Goal: Task Accomplishment & Management: Use online tool/utility

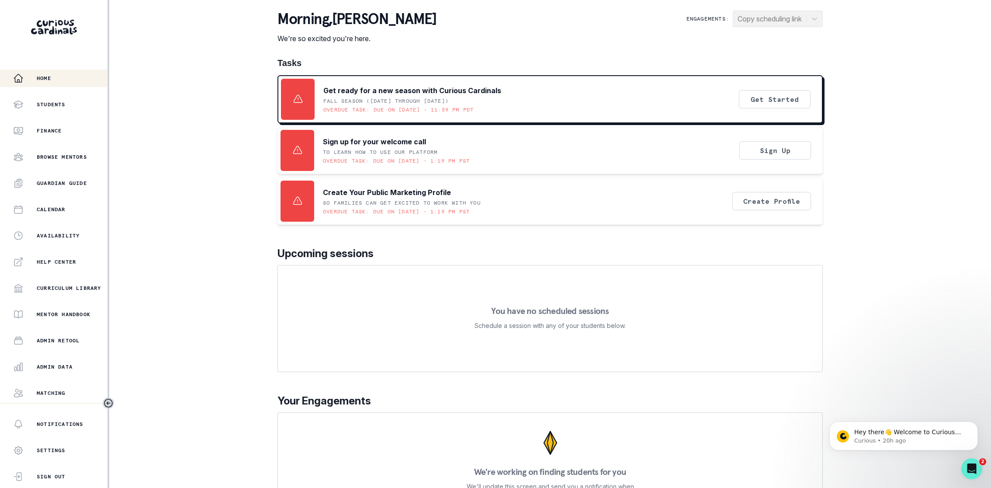
scroll to position [51, 0]
click at [59, 320] on div "Admin Data" at bounding box center [60, 316] width 94 height 10
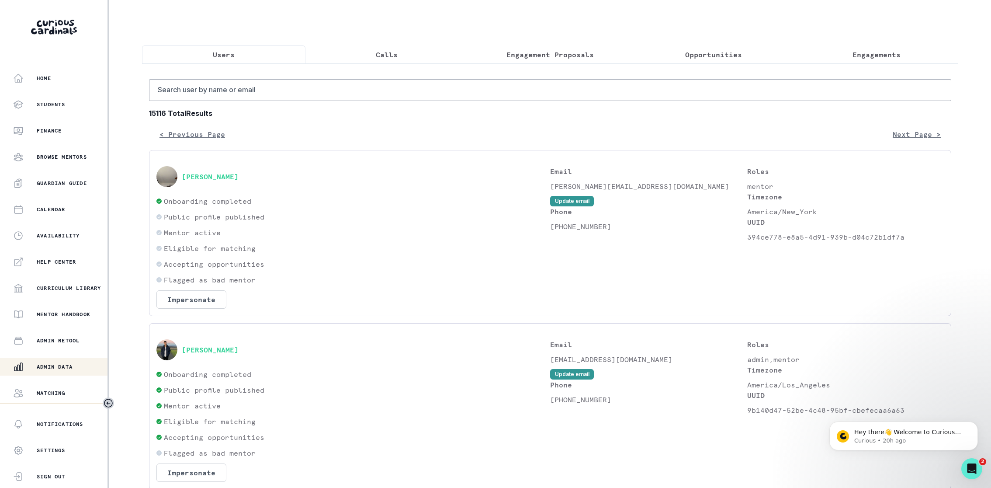
click at [427, 55] on button "Calls" at bounding box center [386, 54] width 163 height 18
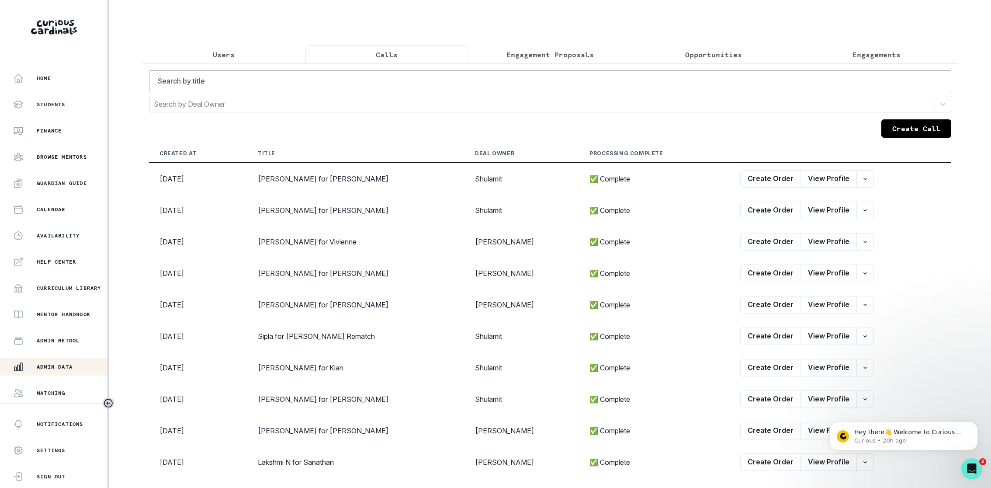
click at [519, 53] on p "Engagement Proposals" at bounding box center [549, 54] width 87 height 10
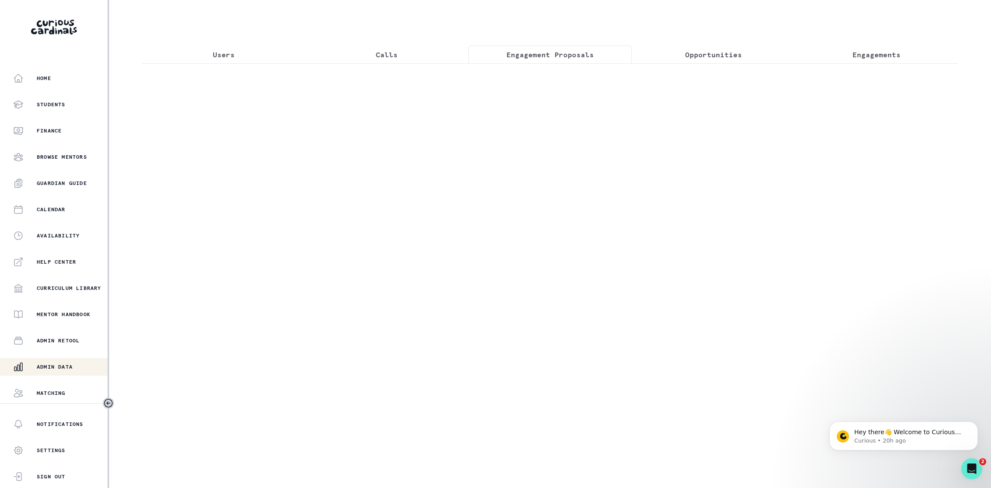
click at [494, 82] on div at bounding box center [550, 122] width 816 height 119
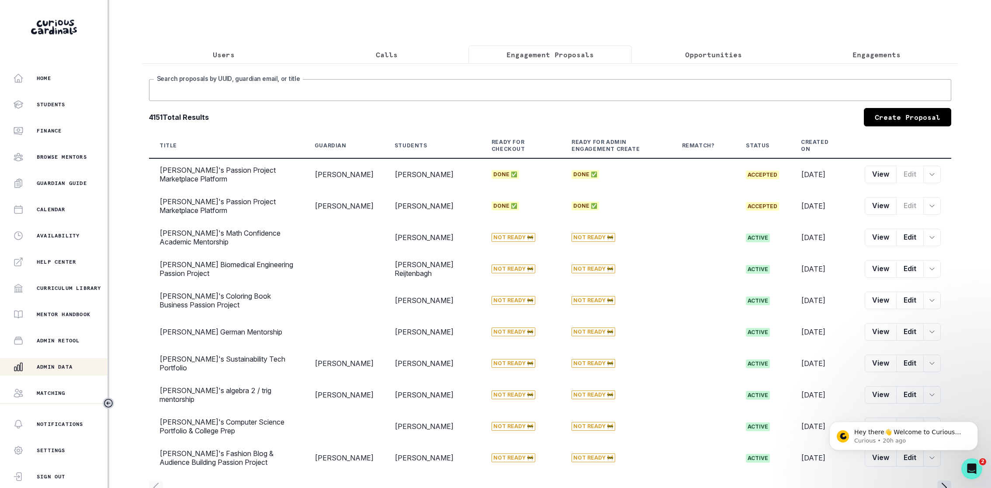
click at [494, 82] on input "Search proposals by UUID, guardian email, or title" at bounding box center [550, 90] width 802 height 22
type input "charlotte"
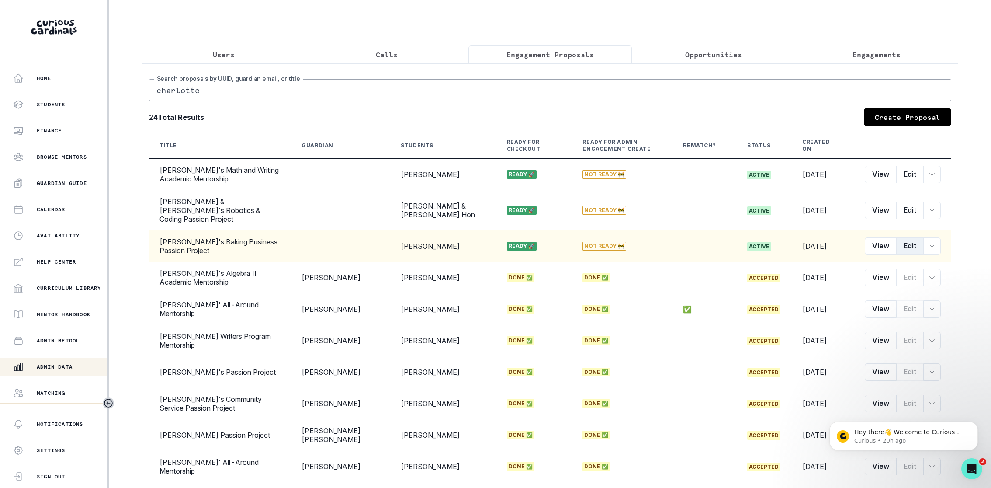
click at [908, 243] on button "Edit" at bounding box center [910, 245] width 28 height 17
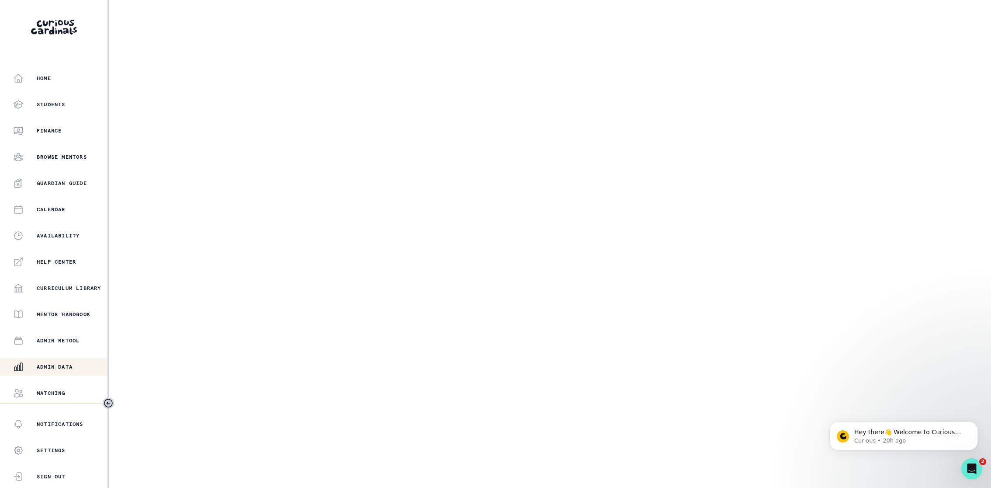
select select "b3713756-4135-4cda-87b8-2c7a26e5960c"
select select "17679a9d-70bd-407f-a820-d213157fa7d8"
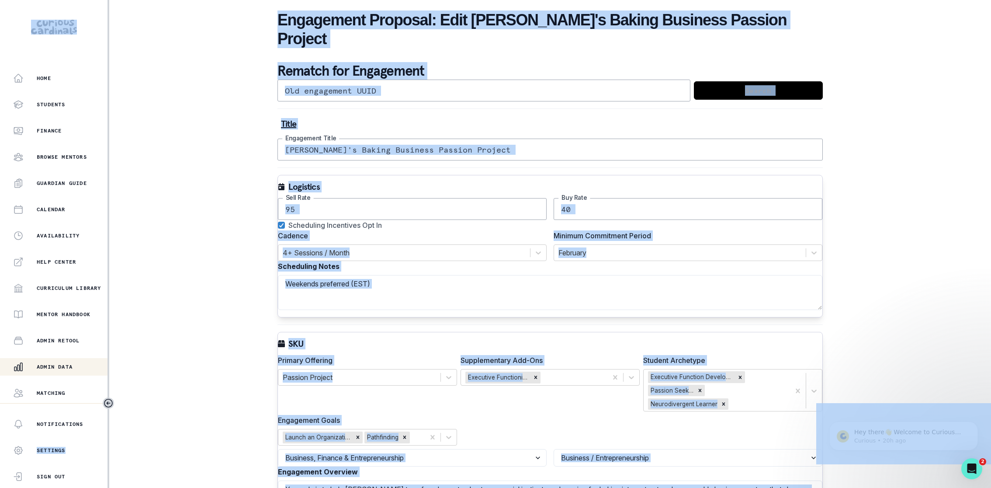
copy body "Home Students Finance Browse Mentors Guardian Guide Calendar Availability Help …"
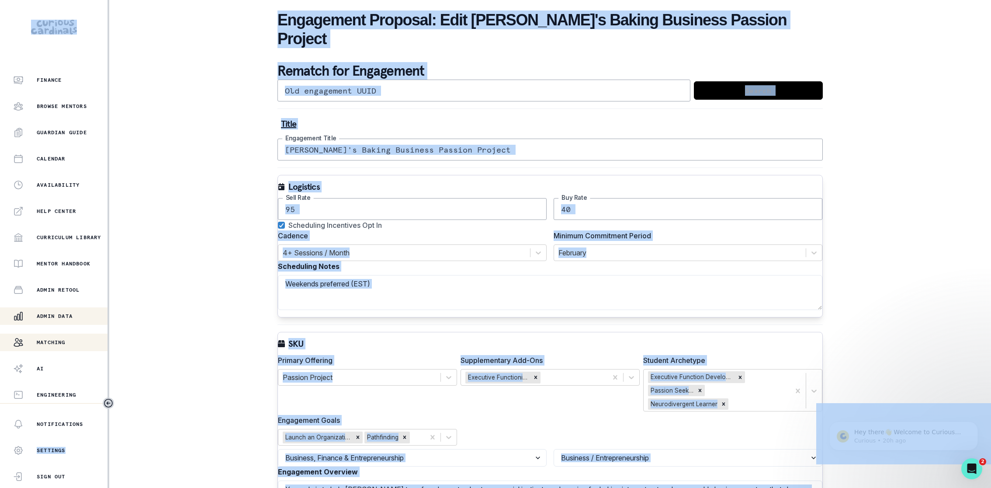
click at [35, 343] on div "Matching" at bounding box center [60, 342] width 94 height 10
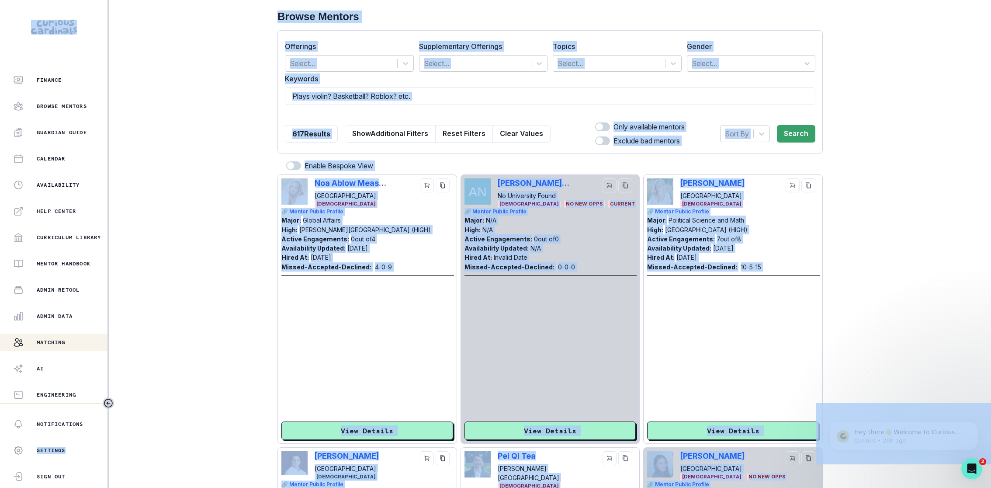
click at [419, 121] on div "617 Results Show Additional Filters Reset Filters Clear Values" at bounding box center [418, 133] width 266 height 24
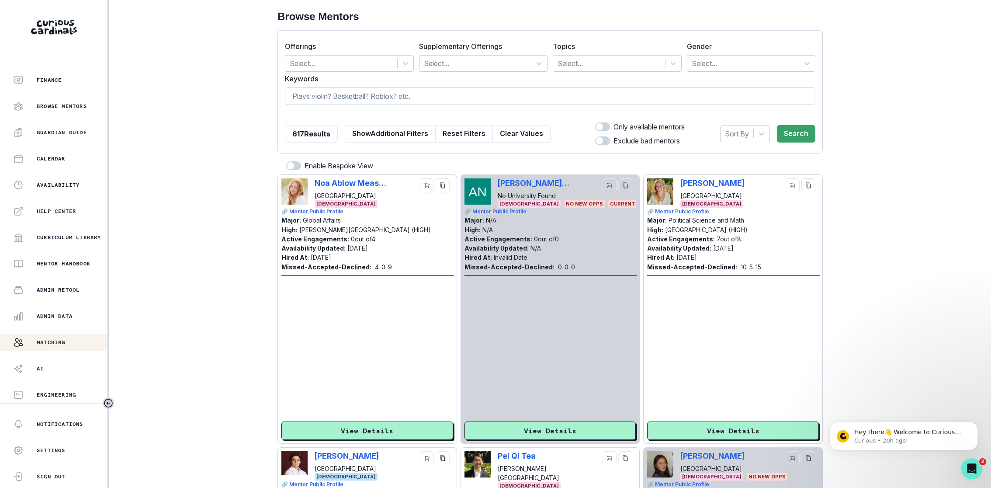
click at [406, 103] on input at bounding box center [550, 95] width 530 height 17
type input "arden"
